Goal: Information Seeking & Learning: Check status

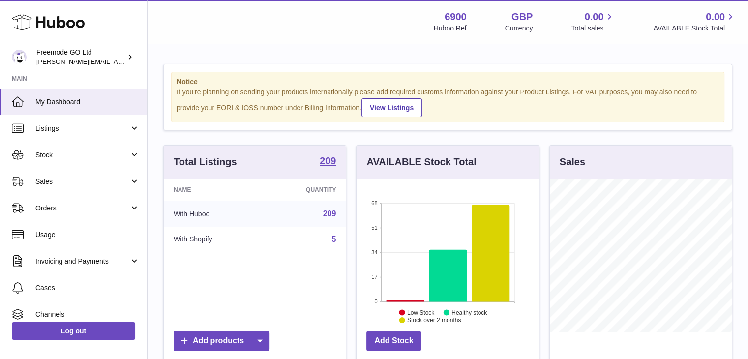
scroll to position [153, 182]
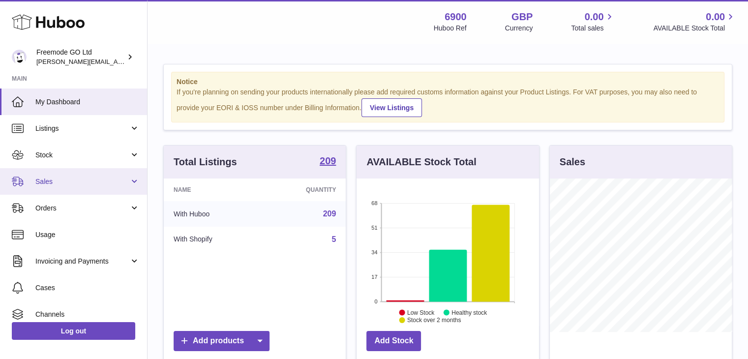
click at [108, 187] on link "Sales" at bounding box center [73, 181] width 147 height 27
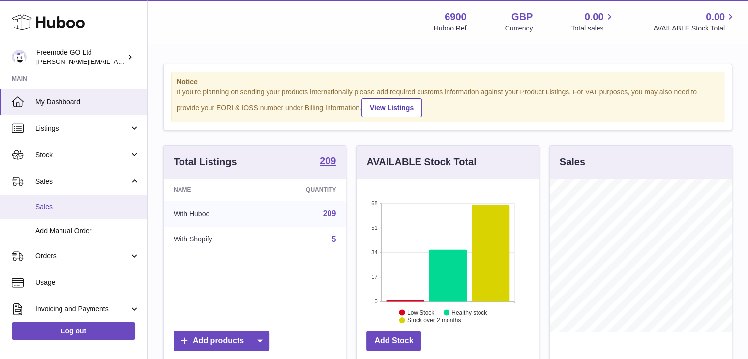
click at [91, 203] on span "Sales" at bounding box center [87, 206] width 104 height 9
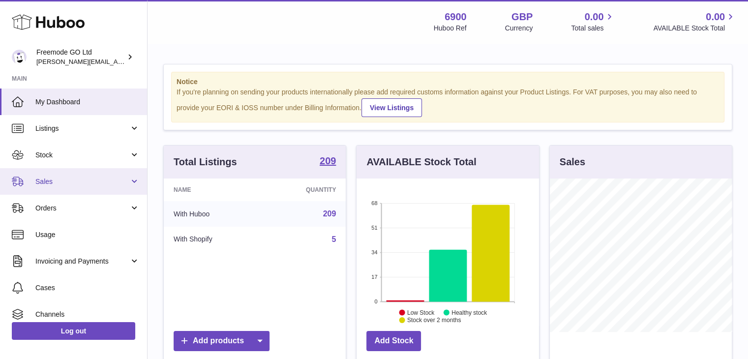
click at [63, 177] on span "Sales" at bounding box center [82, 181] width 94 height 9
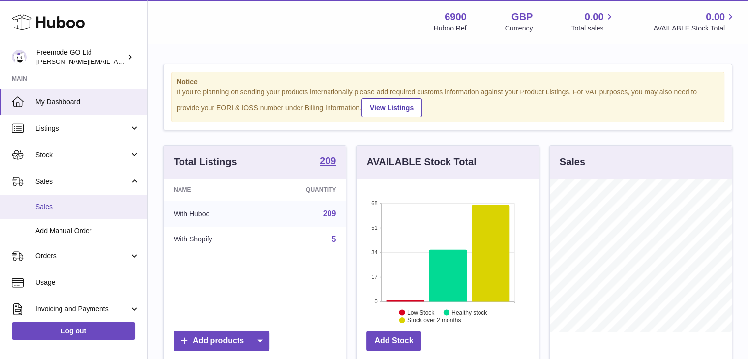
click at [54, 203] on span "Sales" at bounding box center [87, 206] width 104 height 9
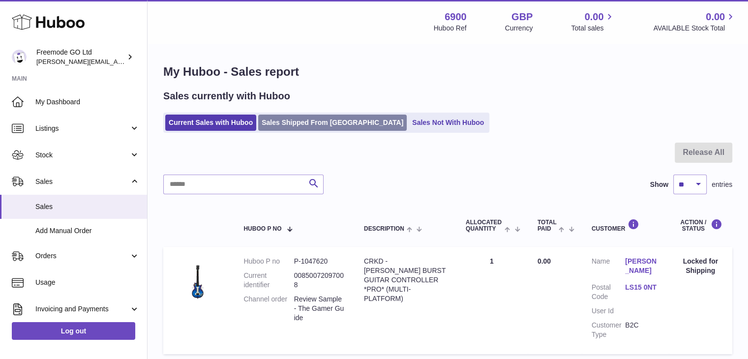
click at [316, 121] on link "Sales Shipped From Huboo" at bounding box center [332, 123] width 148 height 16
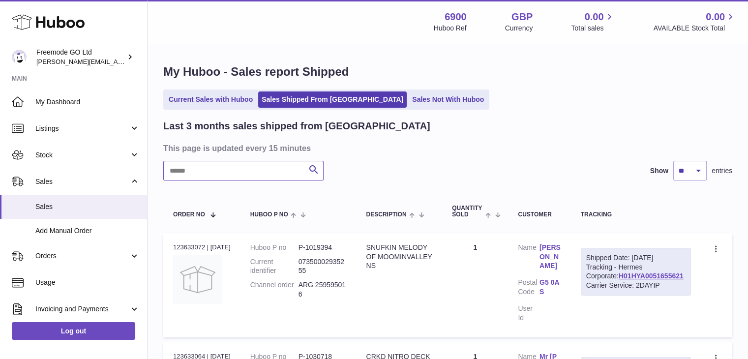
click at [246, 179] on input "text" at bounding box center [243, 171] width 160 height 20
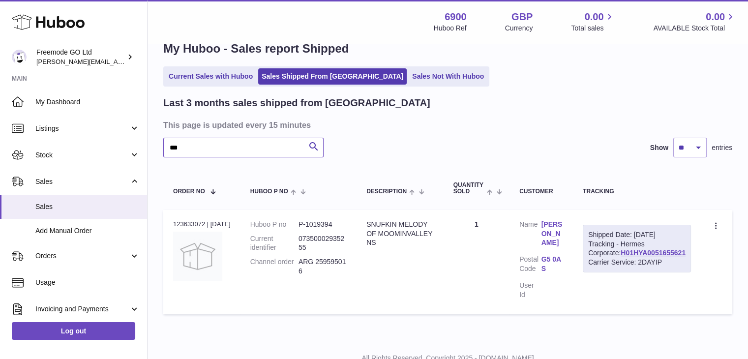
scroll to position [24, 0]
drag, startPoint x: 690, startPoint y: 269, endPoint x: 619, endPoint y: 272, distance: 70.9
click at [619, 272] on td "Shipped Date: 28th Aug 2025 Tracking - Hermes Corporate: H01HYA0051655621 Carri…" at bounding box center [637, 261] width 128 height 104
copy link "H01HYA0051655621"
click at [232, 148] on input "***" at bounding box center [243, 147] width 160 height 20
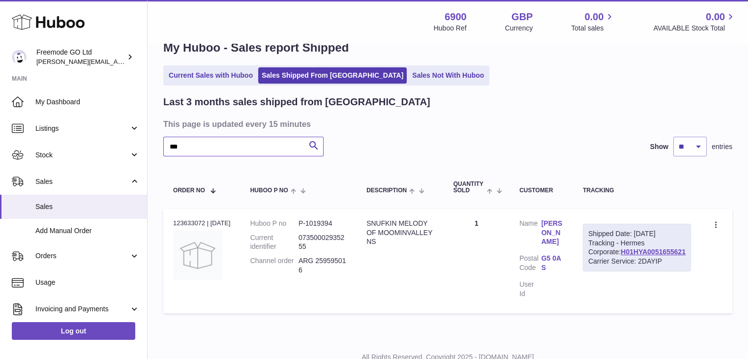
click at [232, 148] on input "***" at bounding box center [243, 147] width 160 height 20
type input "******"
drag, startPoint x: 695, startPoint y: 270, endPoint x: 619, endPoint y: 272, distance: 75.2
click at [619, 272] on td "Shipped Date: 28th Aug 2025 Tracking - Hermes Corporate: H01HYA0051655405 Carri…" at bounding box center [637, 266] width 128 height 114
copy link "H01HYA0051655405"
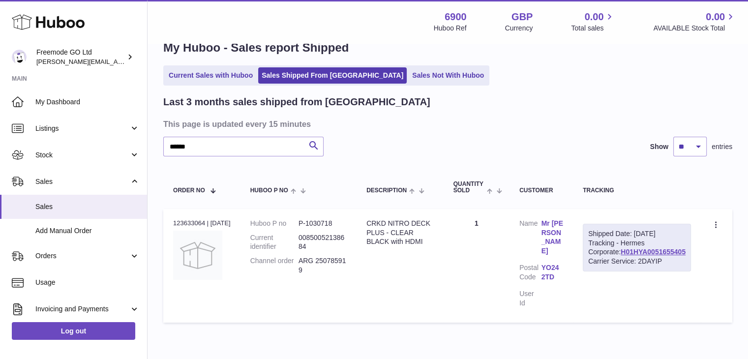
click at [619, 272] on div "Shipped Date: 28th Aug 2025 Tracking - Hermes Corporate: H01HYA0051655405 Carri…" at bounding box center [637, 248] width 108 height 48
click at [629, 256] on link "H01HYA0051655405" at bounding box center [652, 252] width 65 height 8
click at [730, 225] on td "Create a ticket Duplicate Order" at bounding box center [716, 266] width 31 height 114
click at [235, 140] on input "******" at bounding box center [243, 147] width 160 height 20
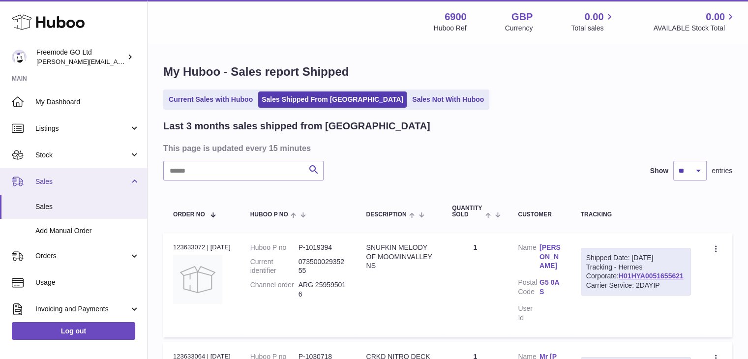
click at [86, 187] on link "Sales" at bounding box center [73, 181] width 147 height 27
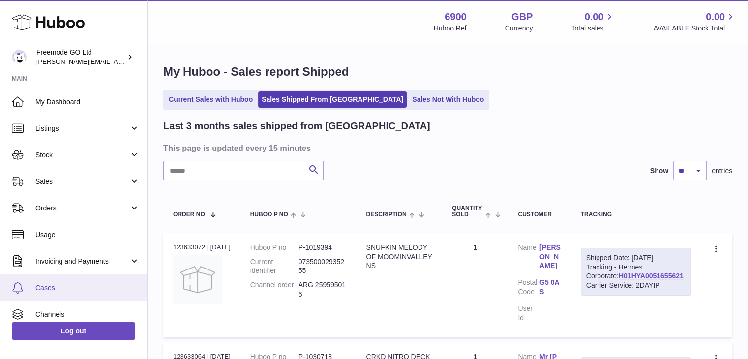
click at [55, 285] on span "Cases" at bounding box center [87, 287] width 104 height 9
